Goal: Task Accomplishment & Management: Manage account settings

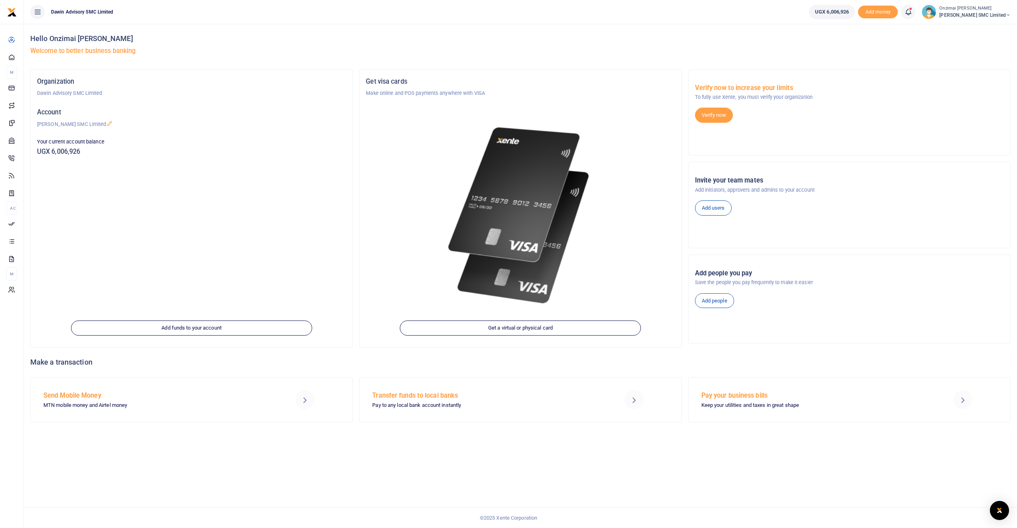
click at [909, 12] on icon at bounding box center [909, 12] width 8 height 9
click at [850, 50] on h6 "Transactions to act upon" at bounding box center [864, 52] width 89 height 6
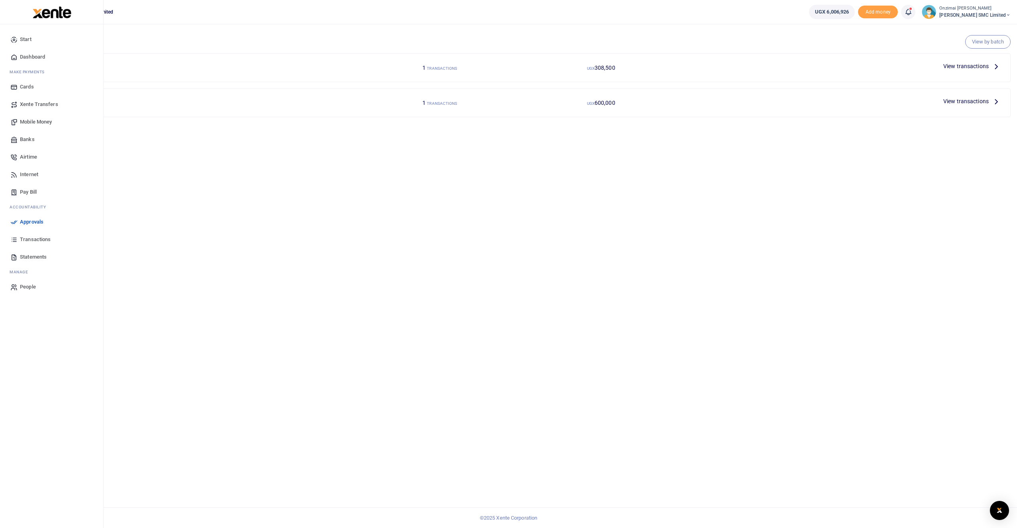
click at [30, 119] on span "Mobile Money" at bounding box center [36, 122] width 32 height 8
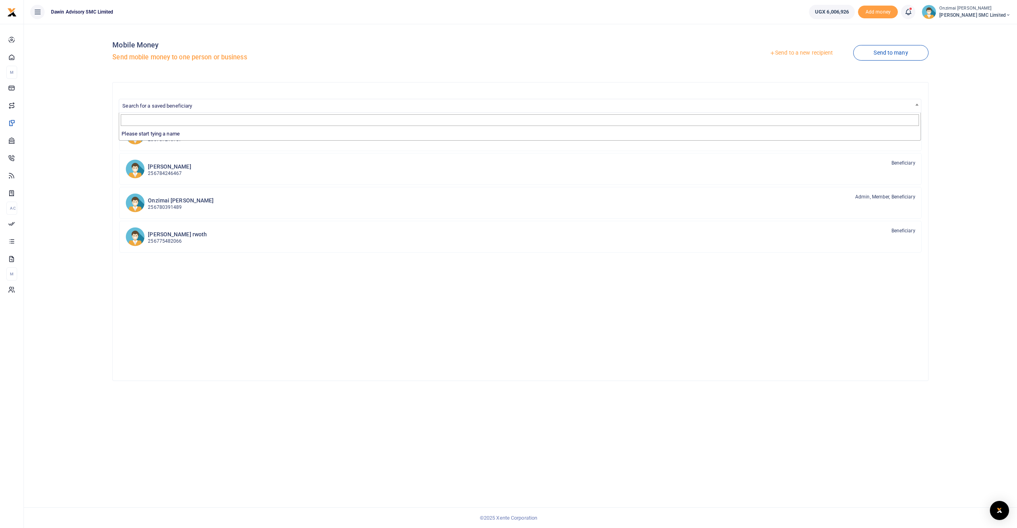
click at [171, 108] on span "Search for a saved beneficiary" at bounding box center [157, 106] width 70 height 6
type input "0780391489"
click at [161, 205] on p "256780391489" at bounding box center [181, 208] width 66 height 8
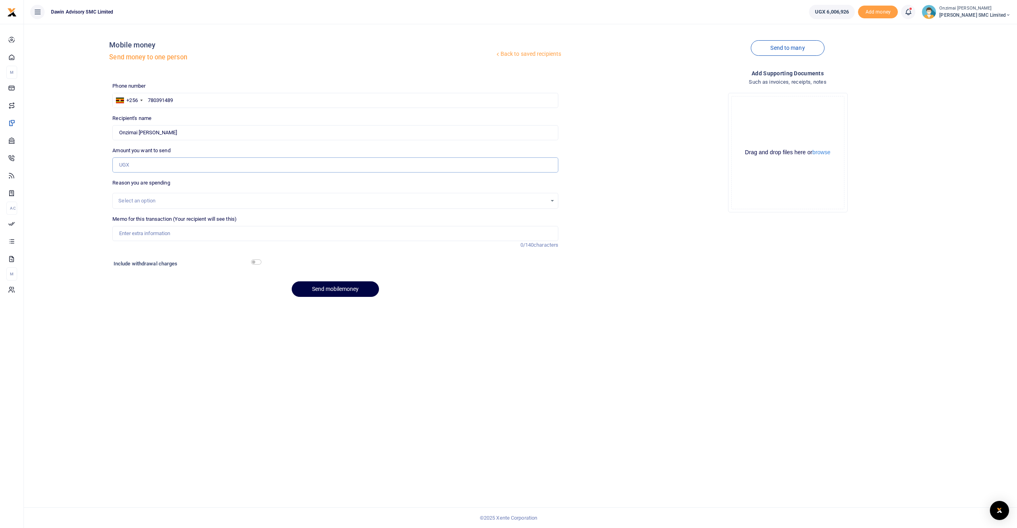
click at [131, 161] on input "Amount you want to send" at bounding box center [335, 164] width 446 height 15
type input "3,400,000"
click at [122, 211] on div "Phone number +256 Uganda +256 780391489 Phone is required. Recipient's name Onz…" at bounding box center [335, 192] width 453 height 221
click at [128, 205] on div "Select an option" at bounding box center [332, 201] width 429 height 8
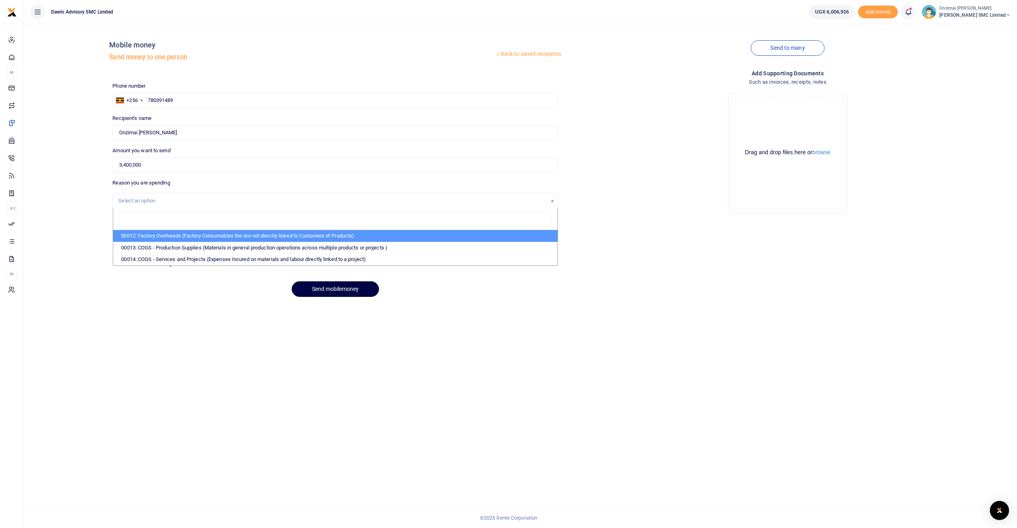
click at [87, 204] on div "Back to saved recipients Mobile money Send money to one person Send to many Pho…" at bounding box center [520, 166] width 987 height 273
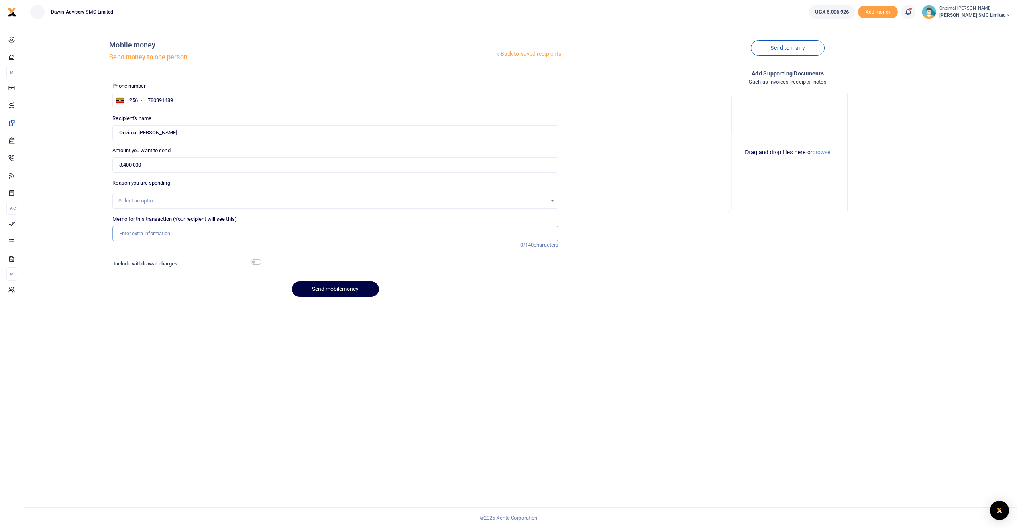
click at [129, 234] on input "Memo for this transaction (Your recipient will see this)" at bounding box center [335, 233] width 446 height 15
type input "Purchase of a Bosch Foam Cutter"
click at [338, 290] on button "Send mobilemoney" at bounding box center [335, 289] width 87 height 16
click at [143, 162] on input "Amount you want to send" at bounding box center [335, 164] width 446 height 15
click at [37, 147] on div "Back to saved recipients Mobile money Send money to one person Send to many Pho…" at bounding box center [520, 166] width 987 height 273
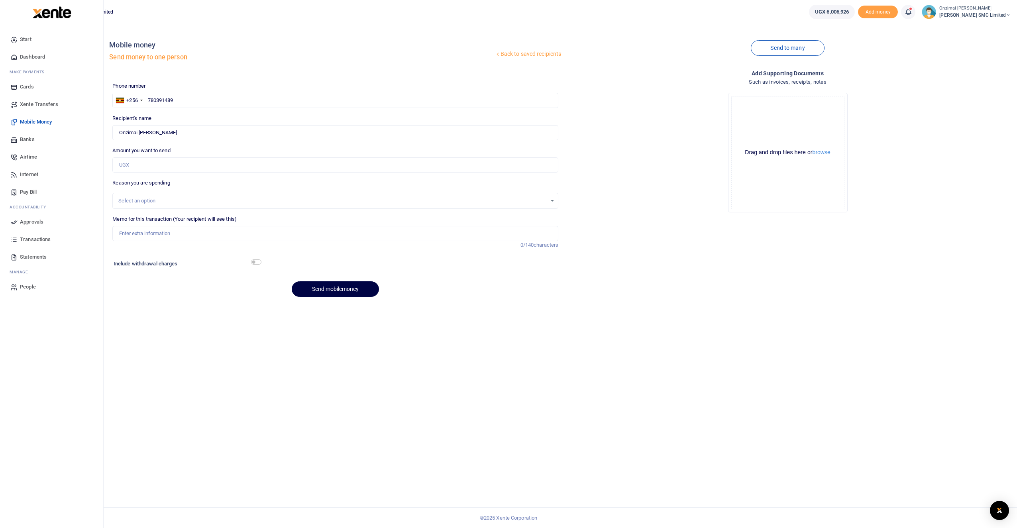
click at [31, 222] on span "Approvals" at bounding box center [32, 222] width 24 height 8
click at [31, 221] on span "Approvals" at bounding box center [32, 222] width 24 height 8
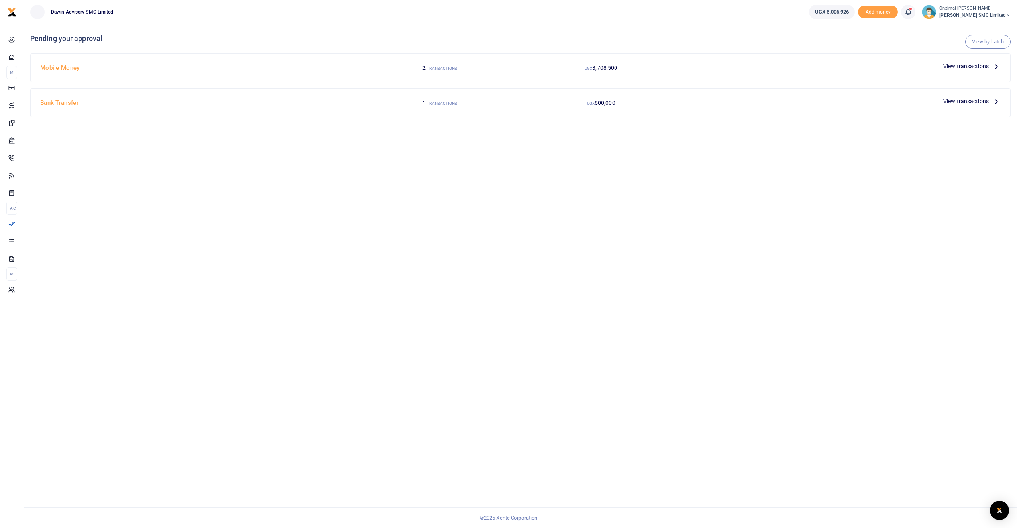
click at [963, 64] on span "View transactions" at bounding box center [966, 66] width 45 height 9
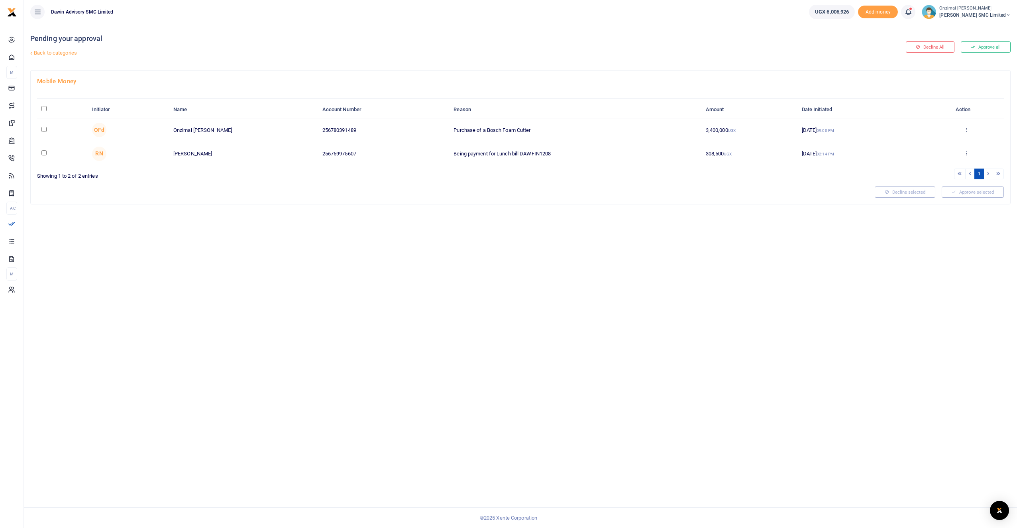
click at [47, 129] on input "checkbox" at bounding box center [43, 129] width 5 height 5
checkbox input "true"
click at [961, 191] on button "Approve selected (1)" at bounding box center [970, 192] width 68 height 11
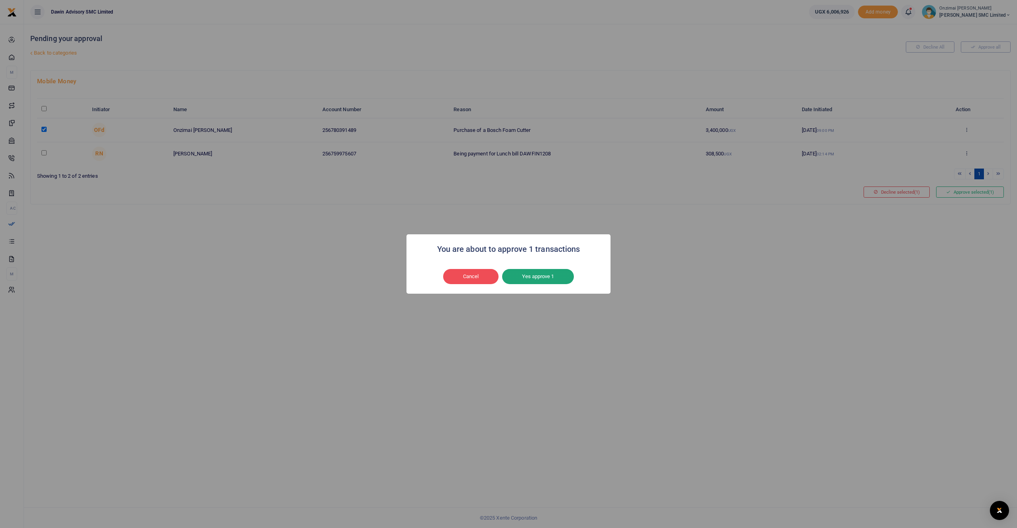
click at [539, 276] on button "Yes approve 1" at bounding box center [538, 276] width 72 height 15
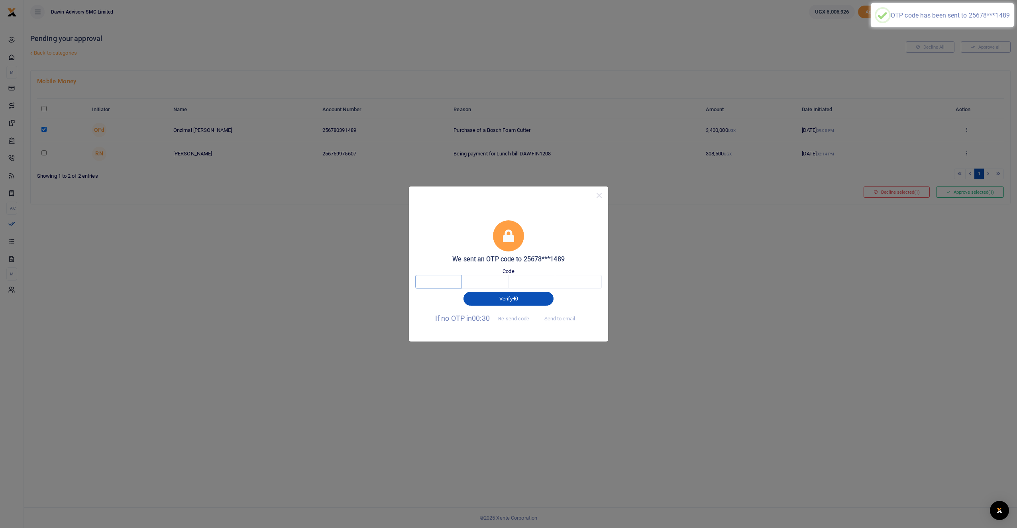
click at [448, 285] on input "text" at bounding box center [438, 282] width 47 height 14
type input "1"
type input "5"
type input "9"
type input "1"
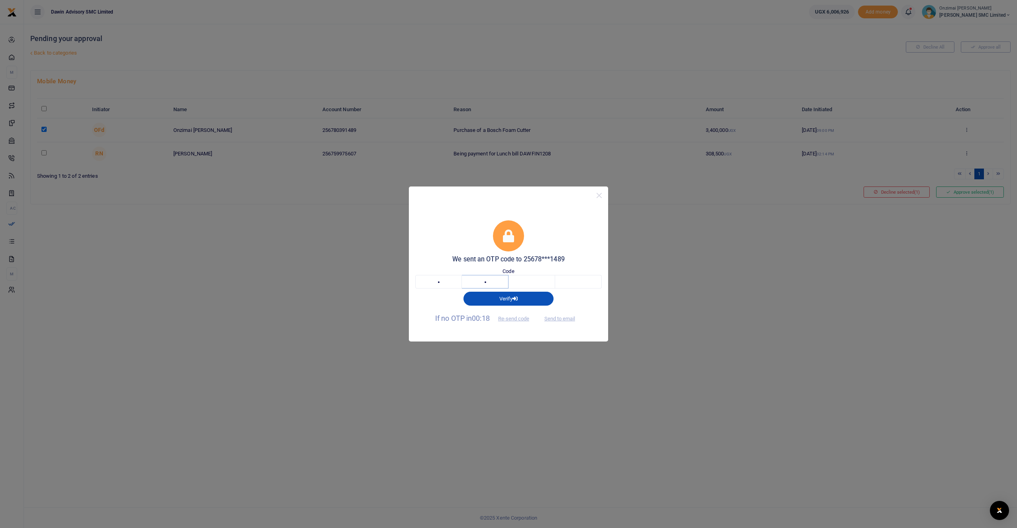
type input "5"
type input "9"
type input "7"
